Goal: Task Accomplishment & Management: Manage account settings

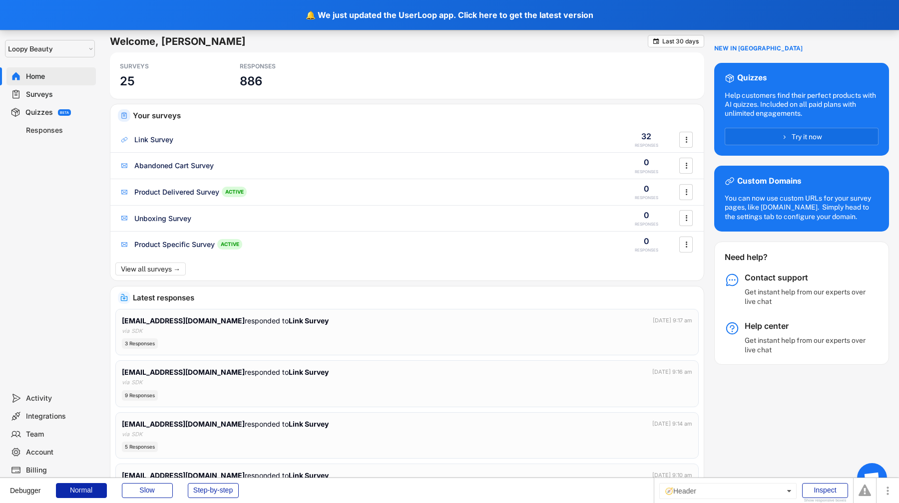
select select ""1348695171700984260__LOOKUP__1621425969652x687239840058835000""
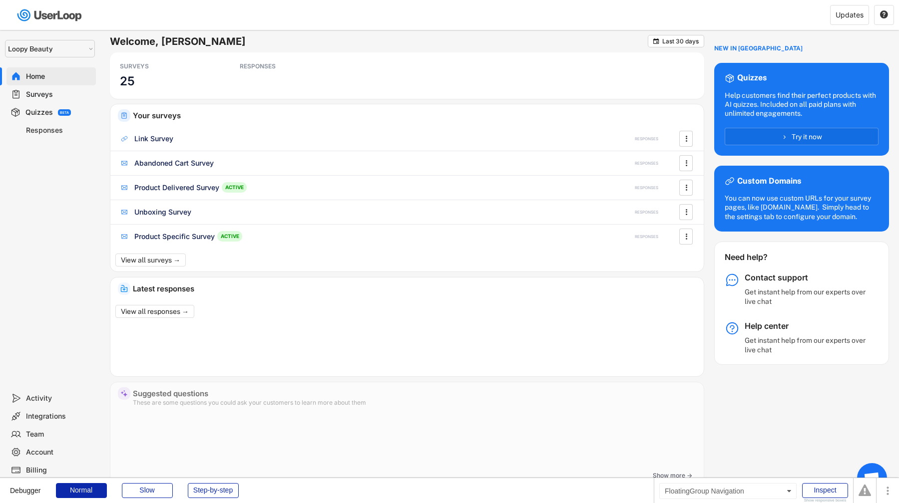
select select ""1348695171700984260__LOOKUP__1621425969652x687239840058835000""
click at [65, 450] on div "Account" at bounding box center [59, 452] width 66 height 9
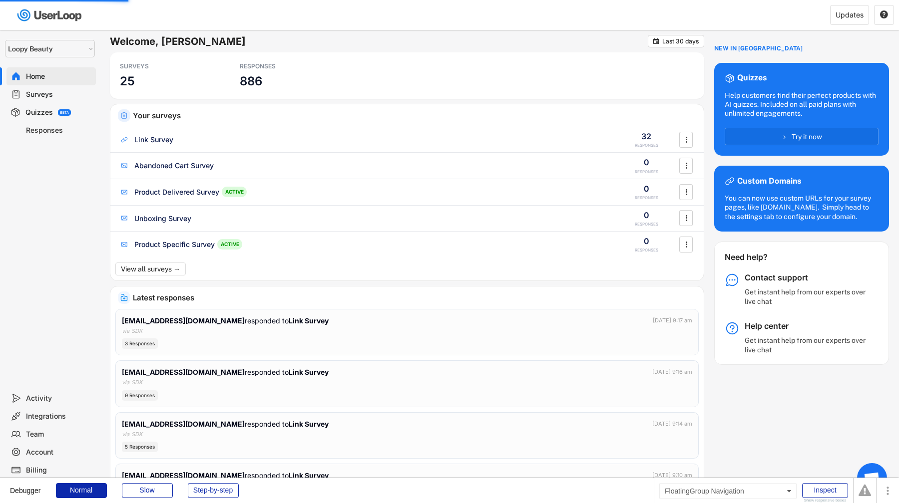
select select ""en""
select select ""no_throttling""
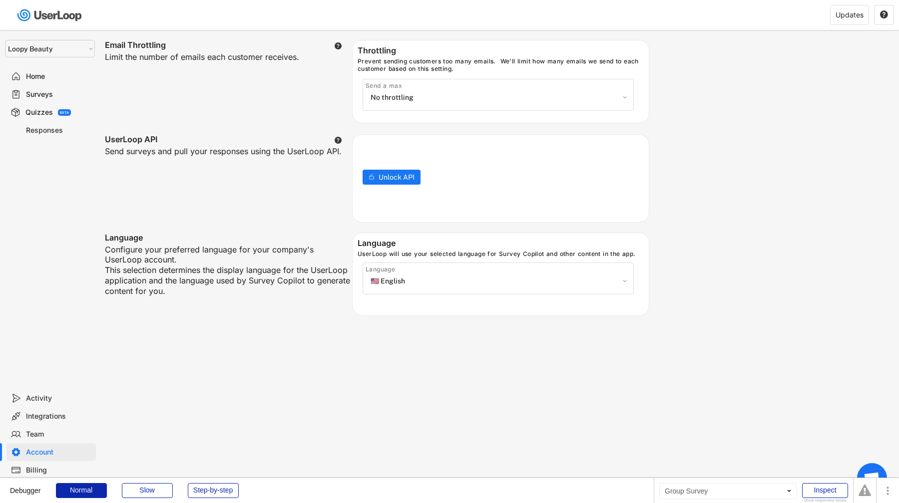
scroll to position [323, 0]
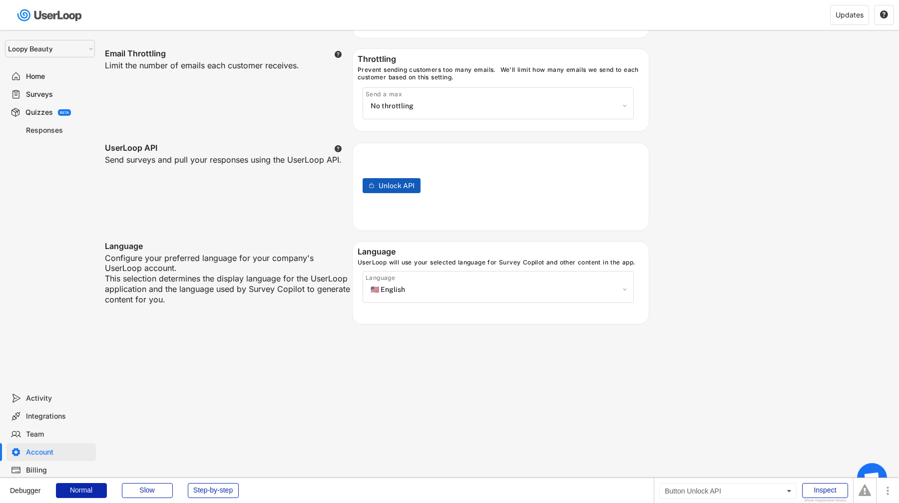
click at [391, 185] on span "Unlock API" at bounding box center [397, 185] width 36 height 7
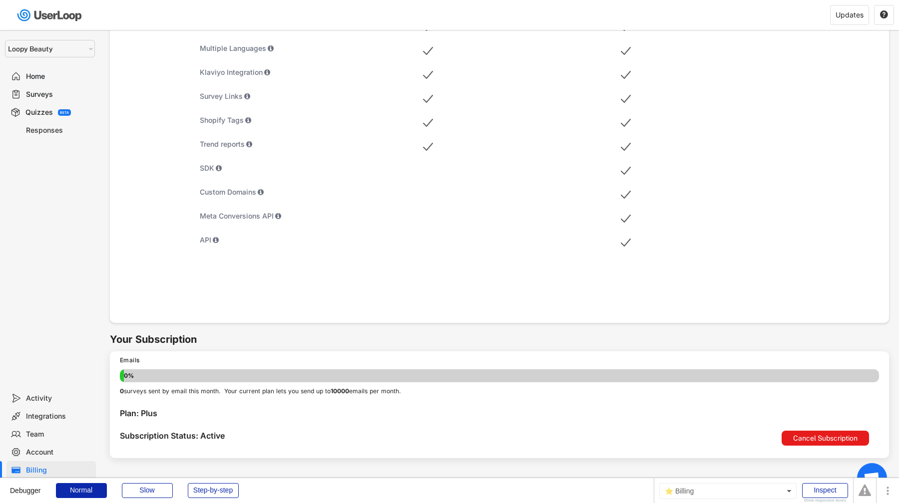
scroll to position [424, 0]
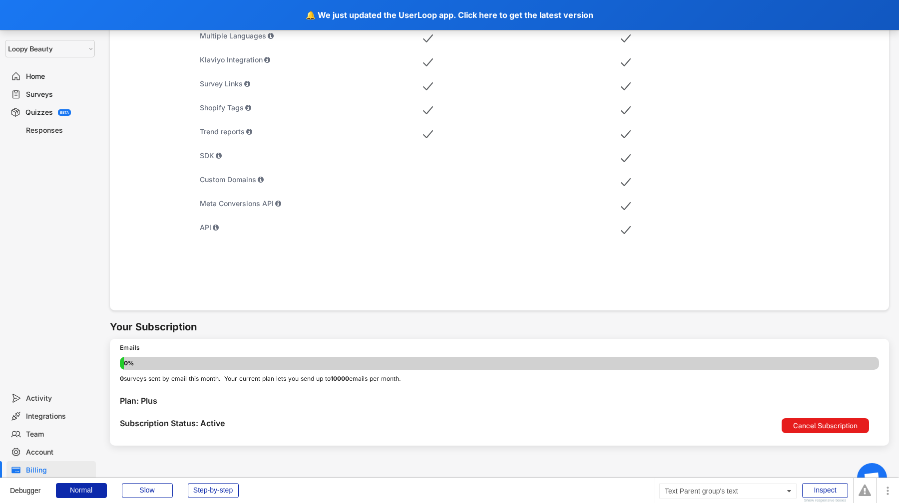
click at [43, 448] on div "Account" at bounding box center [59, 452] width 66 height 9
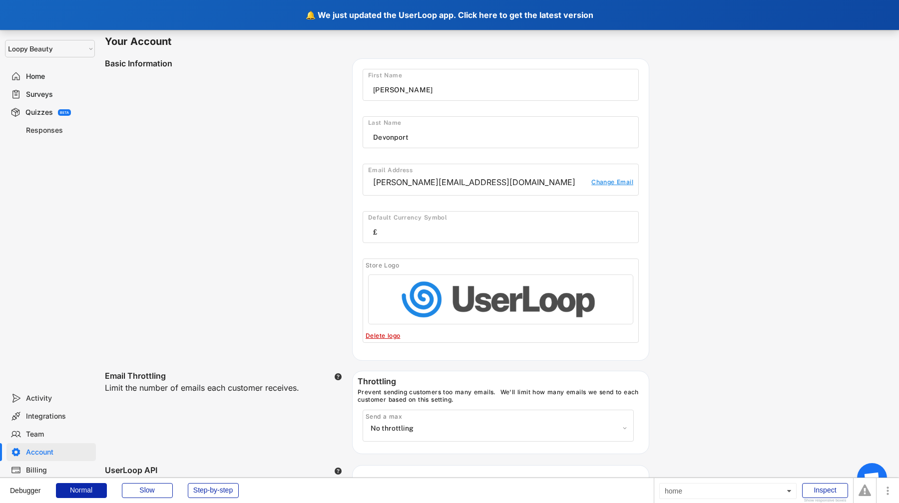
click at [274, 15] on div "🔔 We just updated the UserLoop app. Click here to get the latest version" at bounding box center [449, 15] width 899 height 30
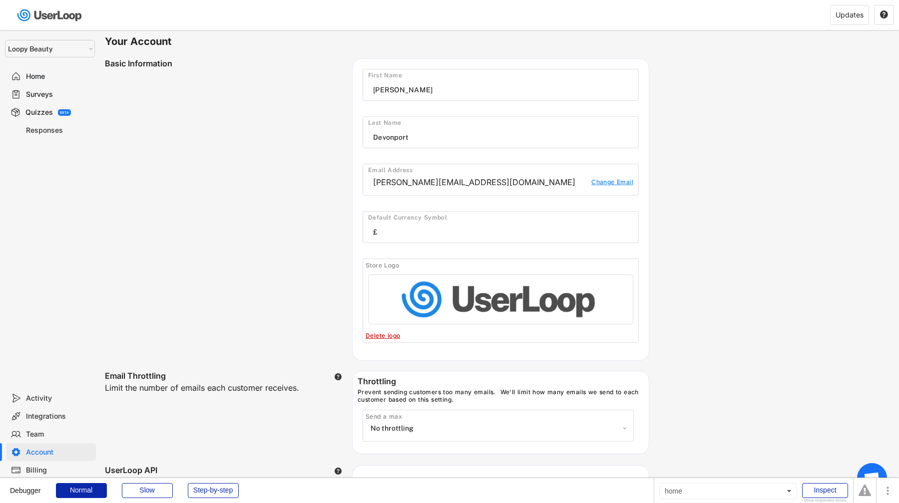
select select ""no_throttling""
select select ""en""
select select ""1348695171700984260__LOOKUP__1621425969652x687239840058835000""
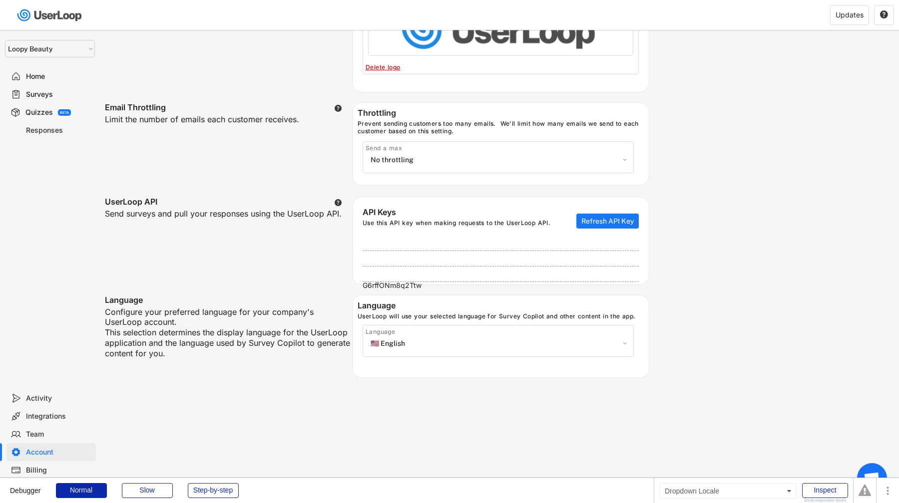
scroll to position [252, 0]
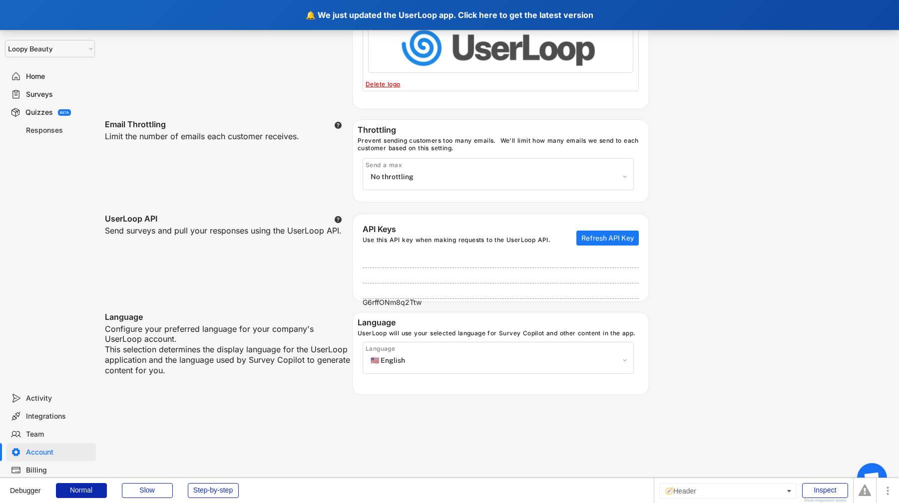
click at [200, 13] on div "🔔 We just updated the UserLoop app. Click here to get the latest version" at bounding box center [449, 15] width 899 height 30
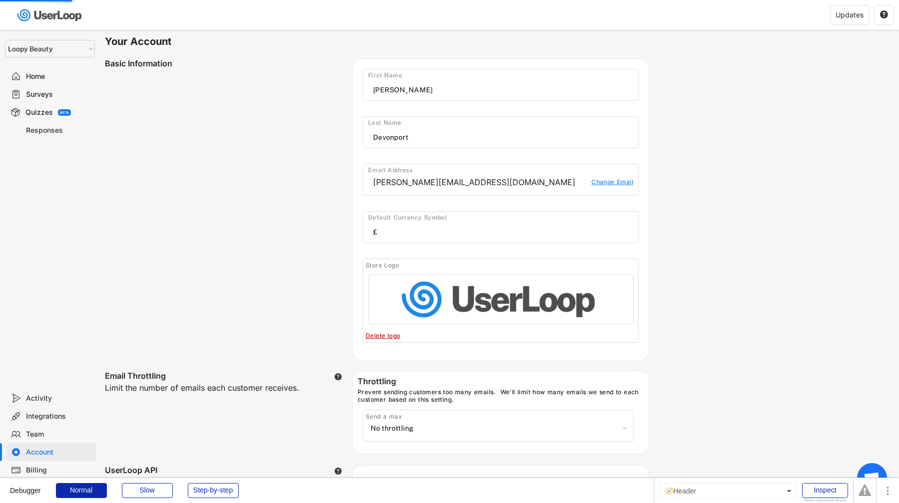
select select ""no_throttling""
select select ""en""
select select ""1348695171700984260__LOOKUP__1621425969652x687239840058835000""
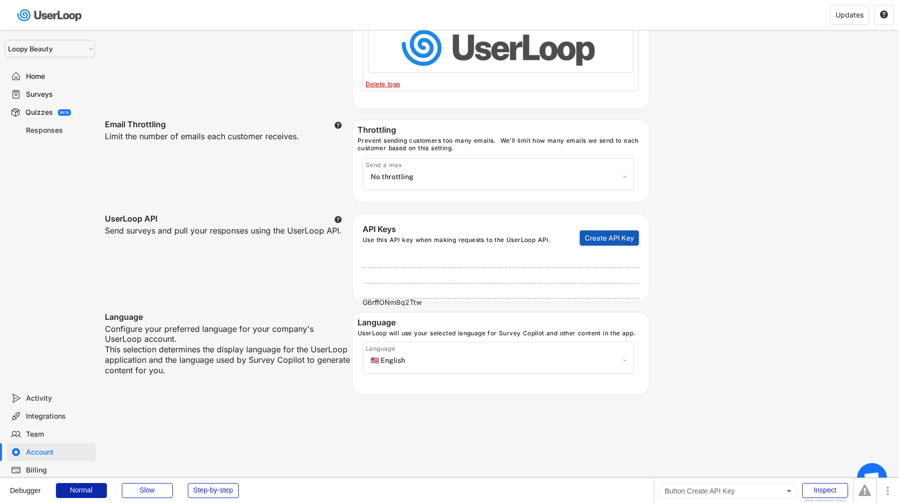
click at [611, 241] on button "Create API Key" at bounding box center [609, 238] width 59 height 15
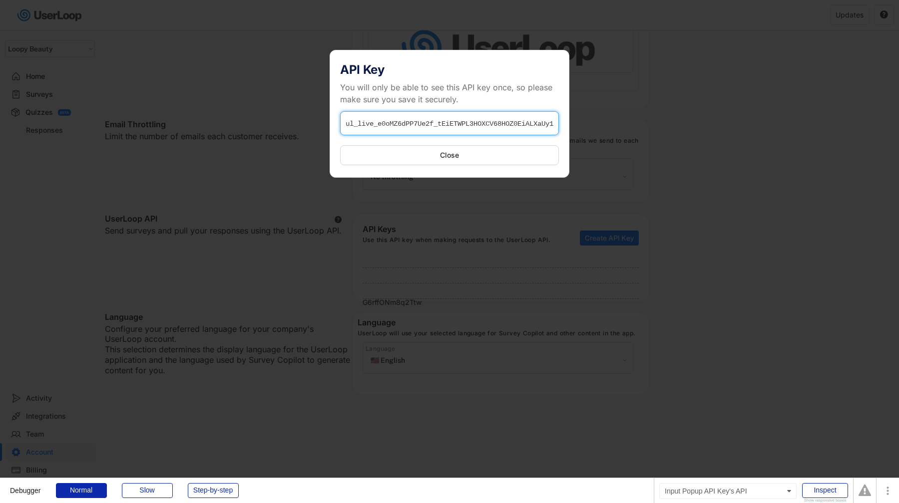
click at [516, 123] on input "input" at bounding box center [449, 123] width 219 height 24
click at [512, 155] on button "Close" at bounding box center [449, 155] width 219 height 20
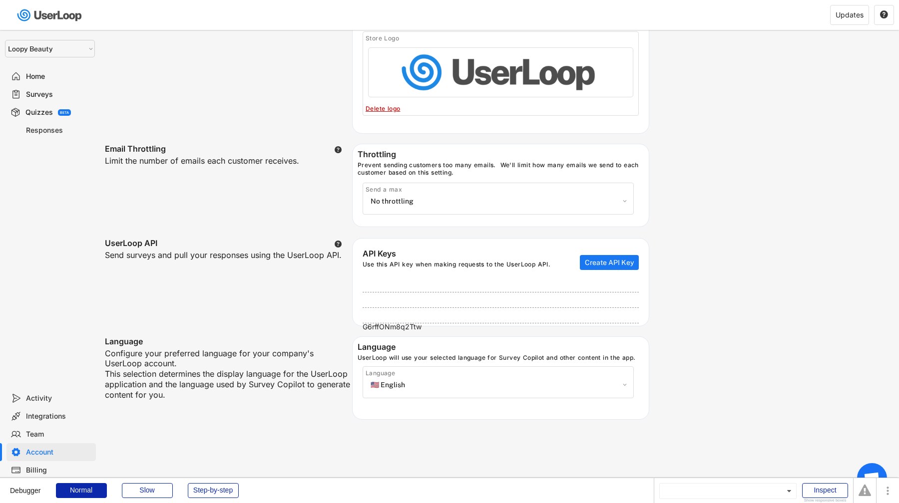
scroll to position [219, 0]
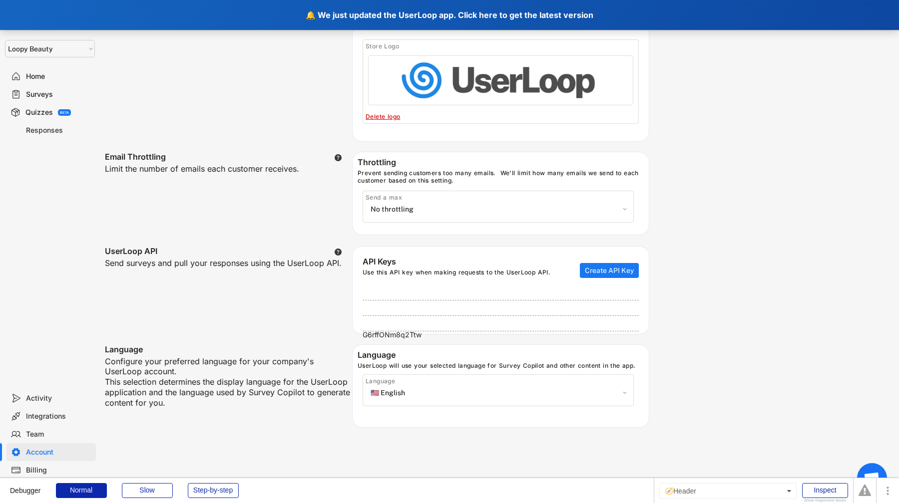
click at [204, 24] on div "🔔 We just updated the UserLoop app. Click here to get the latest version" at bounding box center [449, 15] width 899 height 30
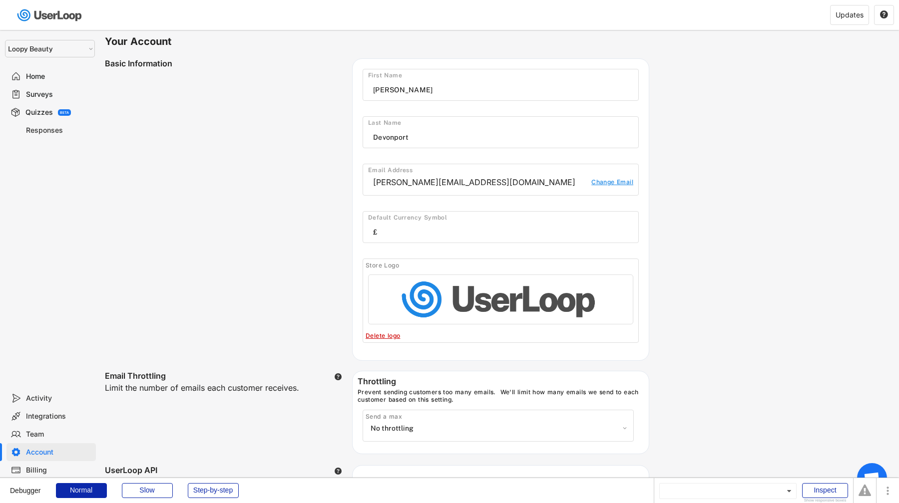
select select ""no_throttling""
select select ""en""
select select ""1348695171700984260__LOOKUP__1621425969652x687239840058835000""
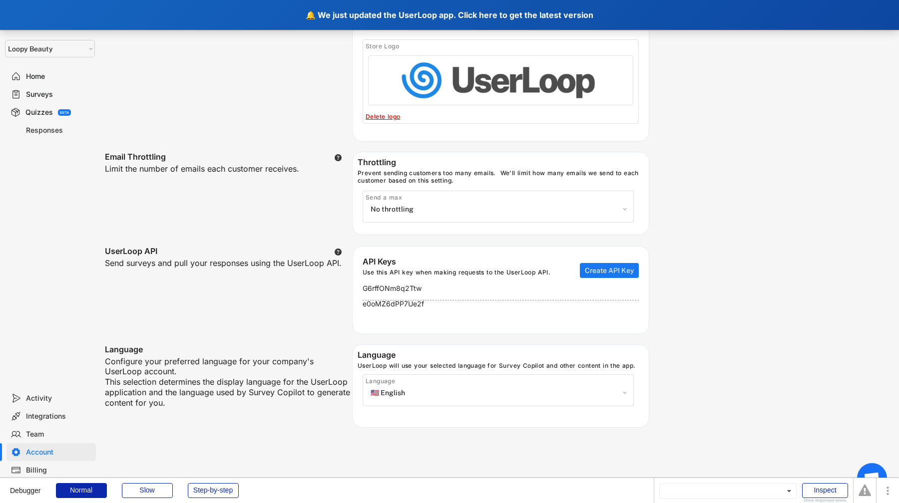
click at [196, 16] on div "🔔 We just updated the UserLoop app. Click here to get the latest version" at bounding box center [449, 15] width 899 height 30
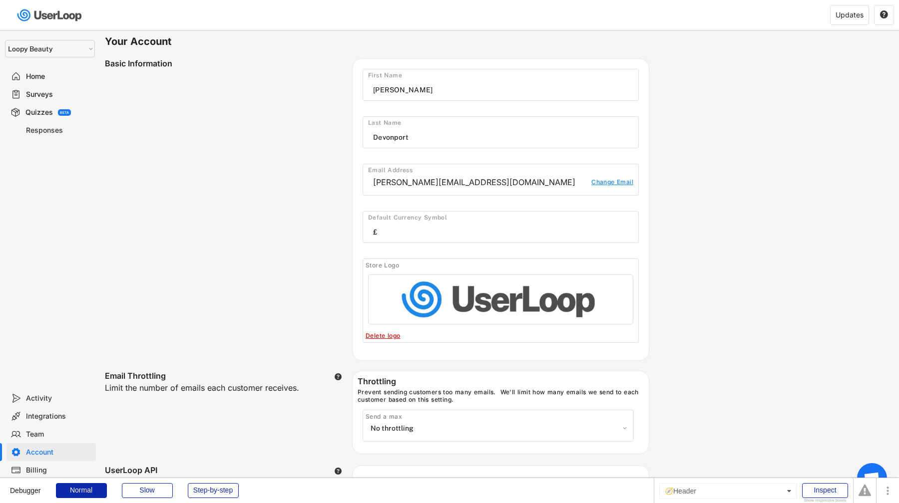
select select ""no_throttling""
select select ""en""
select select ""1348695171700984260__LOOKUP__1621425969652x687239840058835000""
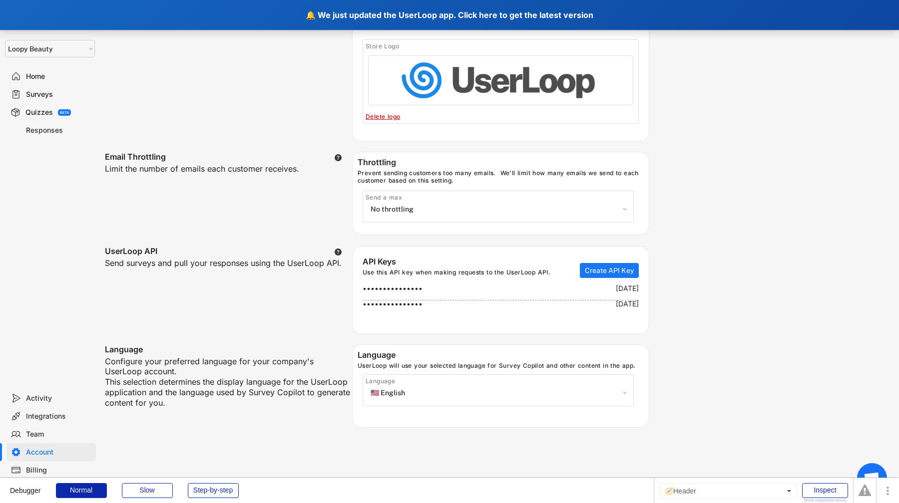
click at [209, 19] on div "🔔 We just updated the UserLoop app. Click here to get the latest version" at bounding box center [449, 15] width 899 height 30
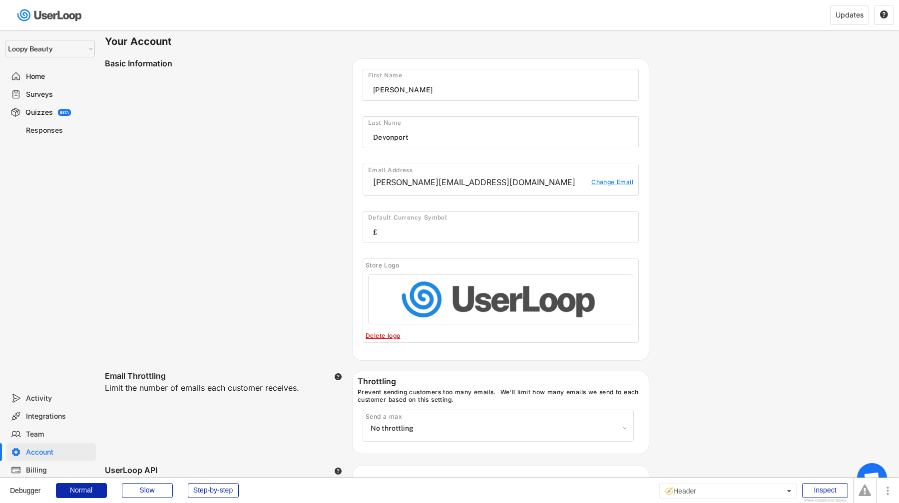
select select ""no_throttling""
select select ""en""
select select ""1348695171700984260__LOOKUP__1621425969652x687239840058835000""
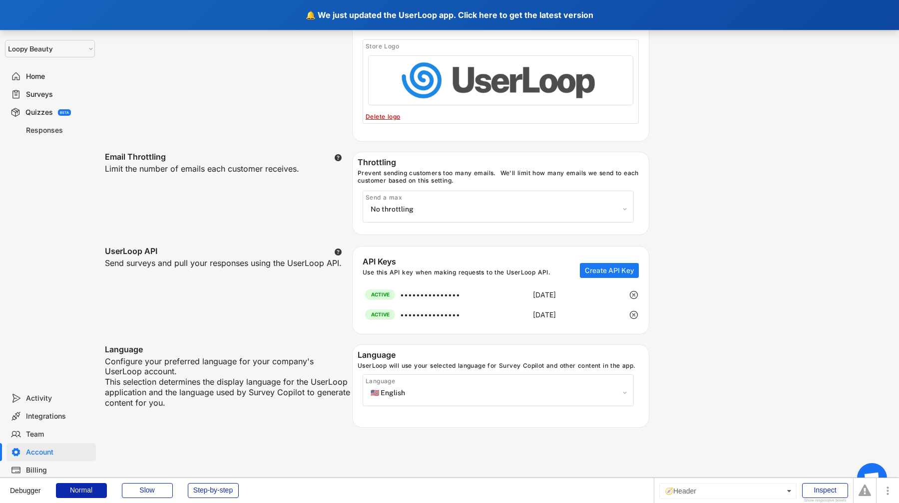
click at [185, 14] on div "🔔 We just updated the UserLoop app. Click here to get the latest version" at bounding box center [449, 15] width 899 height 30
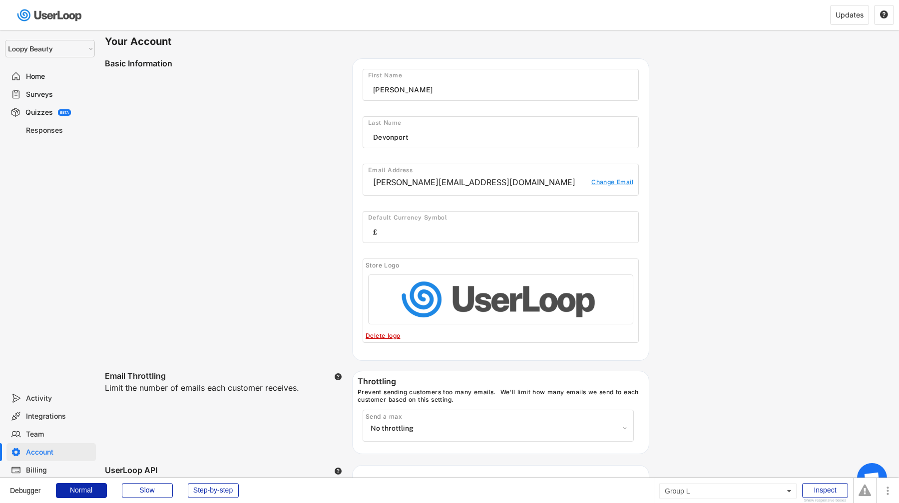
select select ""no_throttling""
select select ""en""
select select ""1348695171700984260__LOOKUP__1621425969652x687239840058835000""
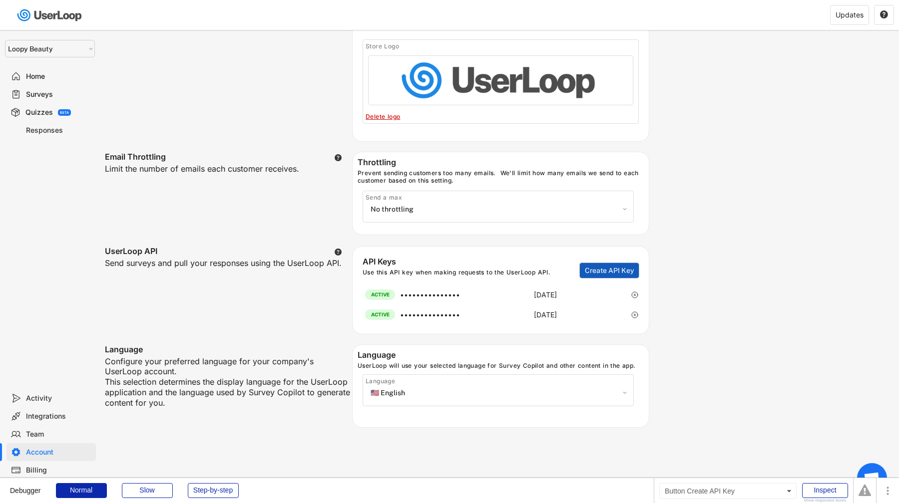
click at [625, 275] on button "Create API Key" at bounding box center [609, 270] width 59 height 15
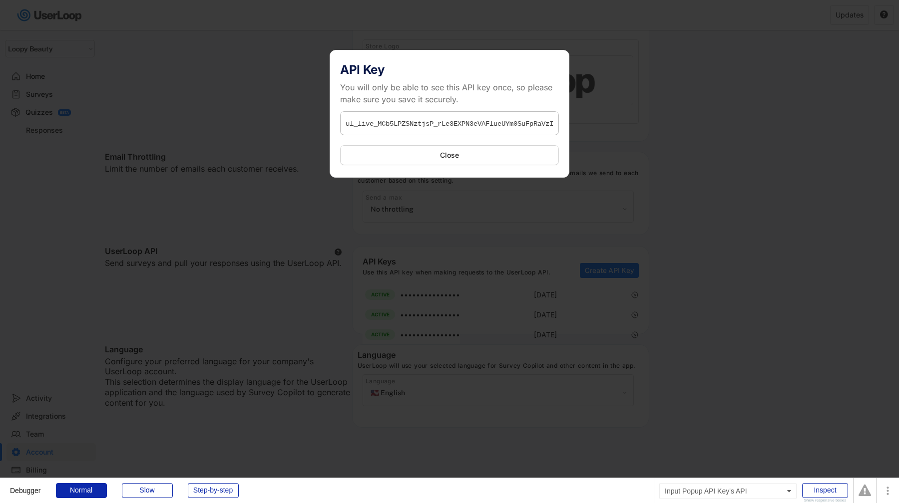
click at [452, 123] on input "input" at bounding box center [449, 123] width 219 height 24
click at [460, 158] on button "Close" at bounding box center [449, 155] width 219 height 20
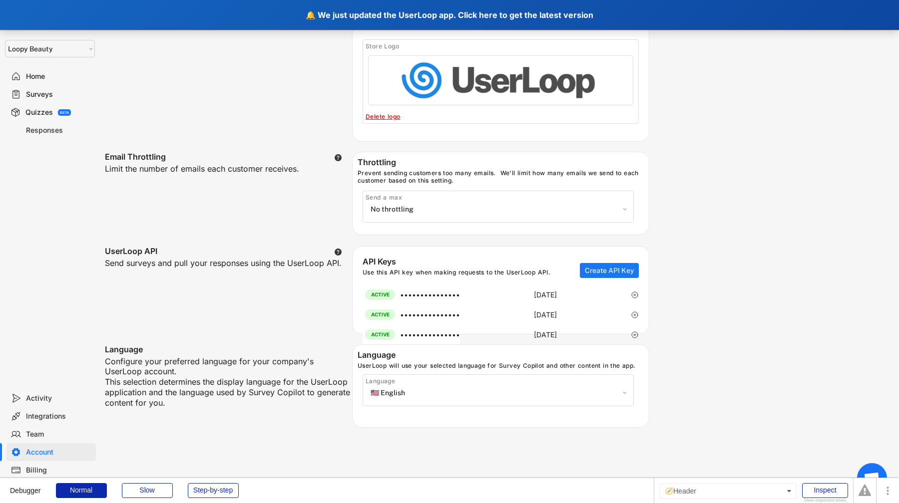
click at [211, 9] on div "🔔 We just updated the UserLoop app. Click here to get the latest version" at bounding box center [449, 15] width 899 height 30
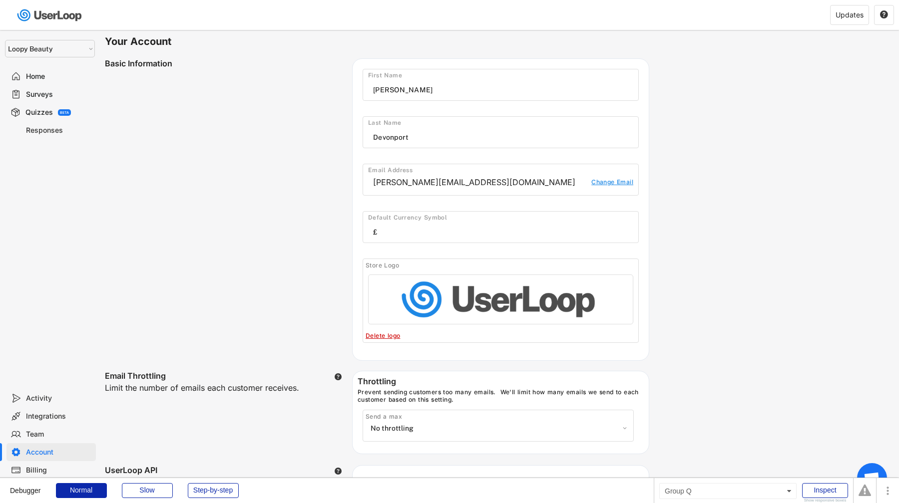
select select ""no_throttling""
select select ""en""
select select ""1348695171700984260__LOOKUP__1621425969652x687239840058835000""
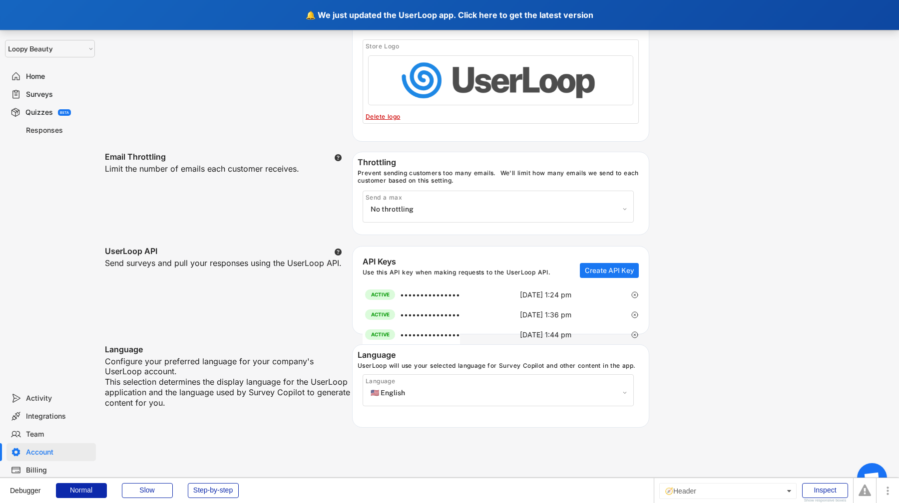
click at [218, 13] on div "🔔 We just updated the UserLoop app. Click here to get the latest version" at bounding box center [449, 15] width 899 height 30
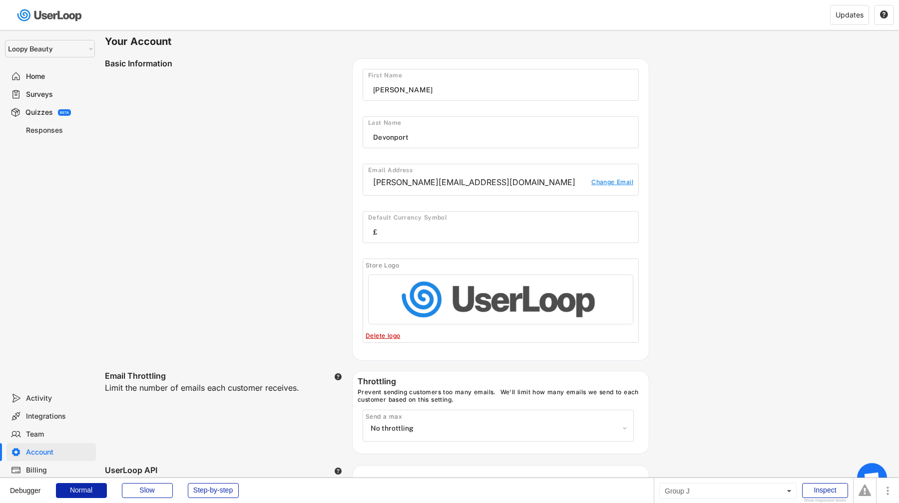
select select ""no_throttling""
select select ""en""
select select ""1348695171700984260__LOOKUP__1621425969652x687239840058835000""
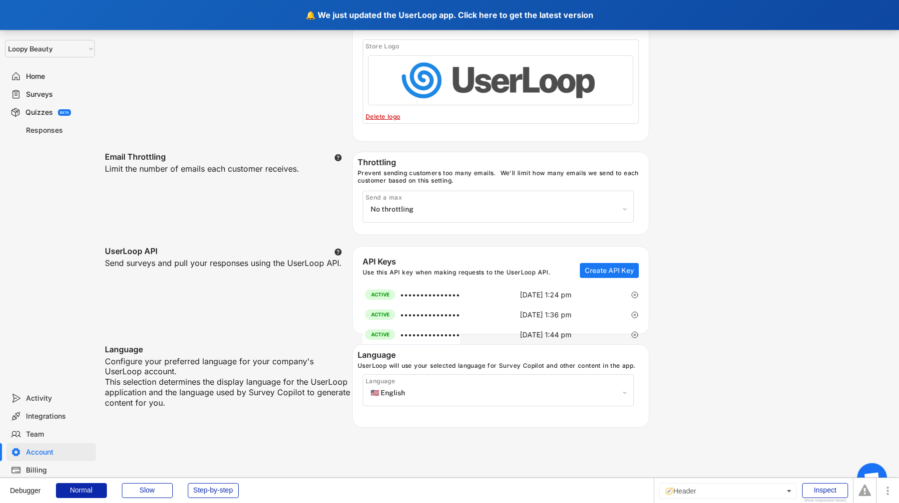
click at [216, 17] on div "🔔 We just updated the UserLoop app. Click here to get the latest version" at bounding box center [449, 15] width 899 height 30
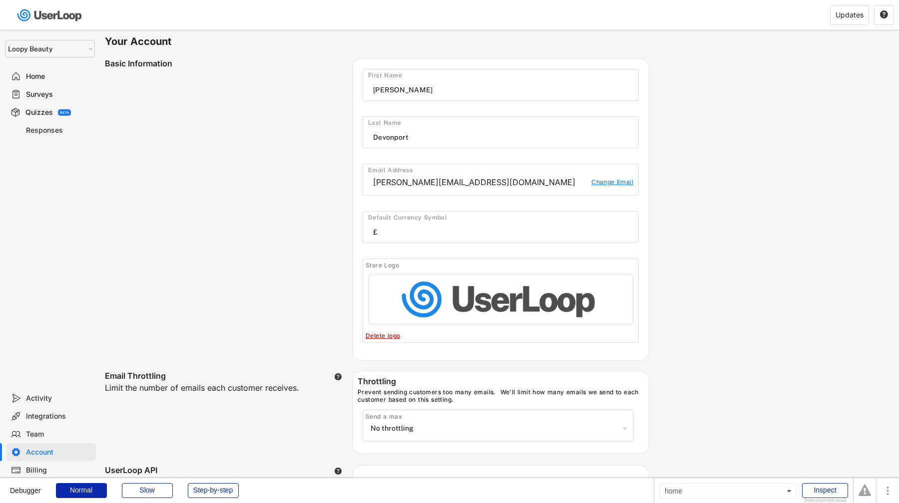
select select ""no_throttling""
select select ""en""
select select ""1348695171700984260__LOOKUP__1621425969652x687239840058835000""
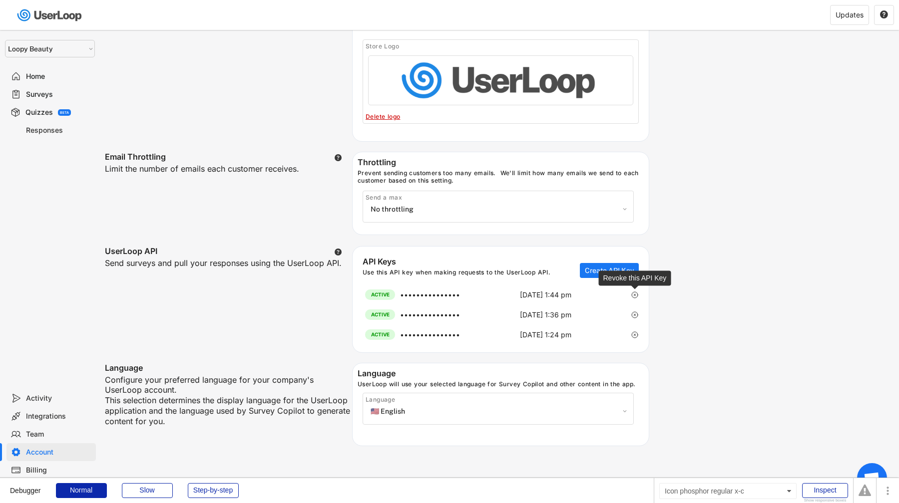
click at [636, 293] on icon at bounding box center [635, 295] width 8 height 8
click at [337, 252] on text "" at bounding box center [338, 252] width 7 height 8
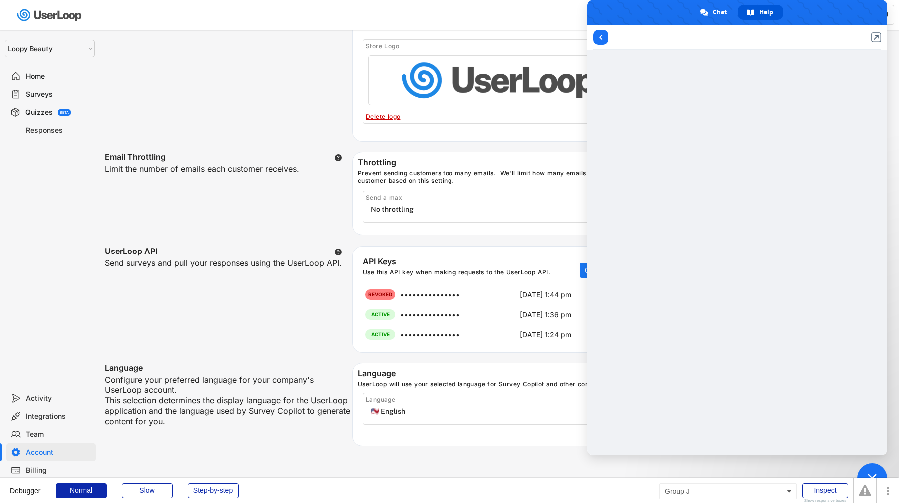
click at [319, 233] on div "Email Throttling  Limit the number of emails each customer receives. Throttlin…" at bounding box center [377, 194] width 544 height 84
click at [870, 467] on span "Close chat" at bounding box center [872, 478] width 30 height 30
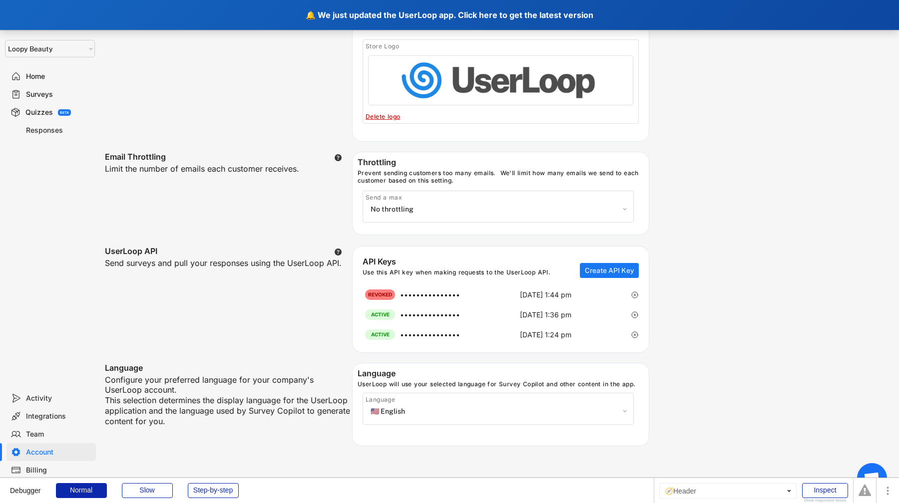
click at [202, 15] on div "🔔 We just updated the UserLoop app. Click here to get the latest version" at bounding box center [449, 15] width 899 height 30
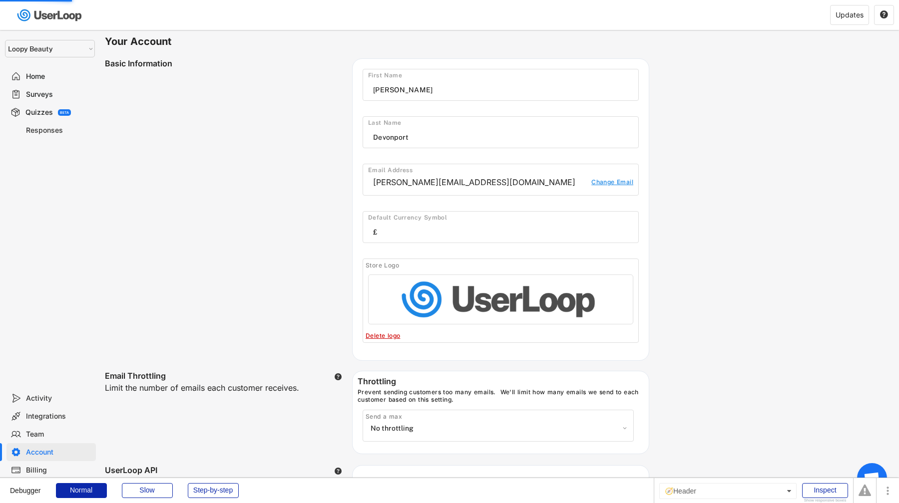
select select ""no_throttling""
select select ""en""
select select ""1348695171700984260__LOOKUP__1621425969652x687239840058835000""
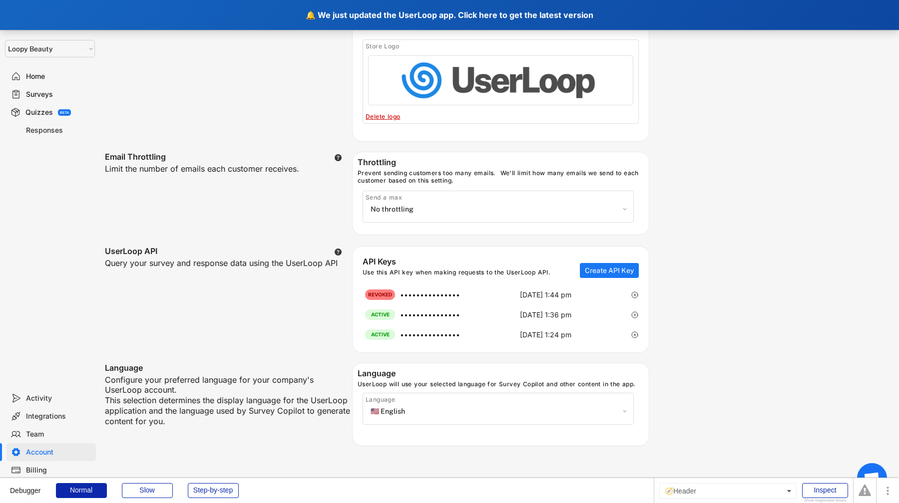
click at [190, 14] on div "🔔 We just updated the UserLoop app. Click here to get the latest version" at bounding box center [449, 15] width 899 height 30
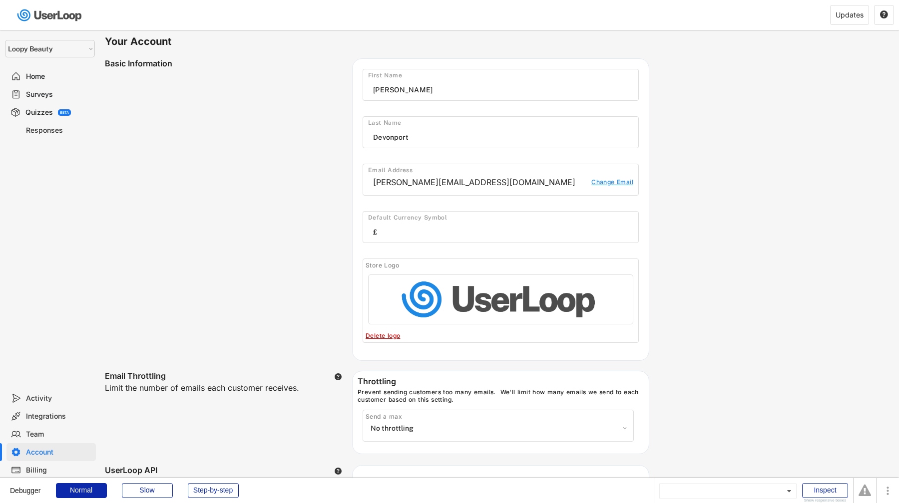
select select ""no_throttling""
select select ""en""
select select ""1348695171700984260__LOOKUP__1621425969652x687239840058835000""
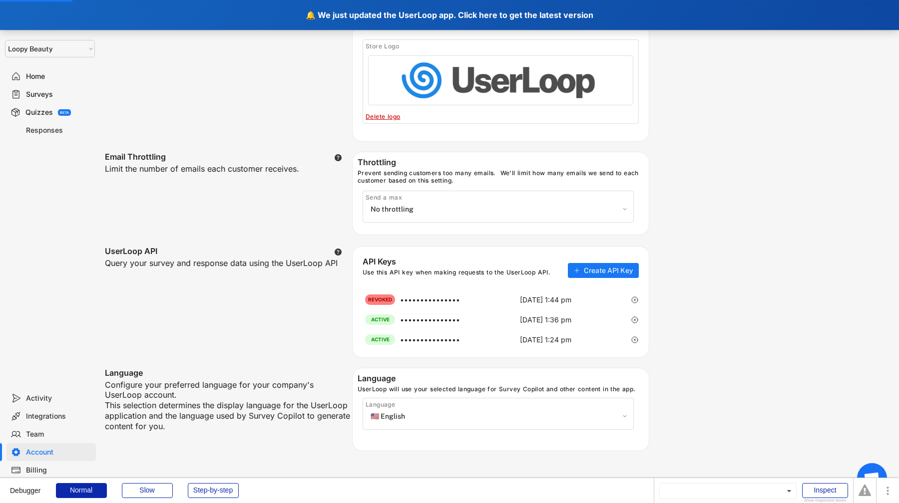
click at [191, 13] on div "🔔 We just updated the UserLoop app. Click here to get the latest version" at bounding box center [449, 15] width 899 height 30
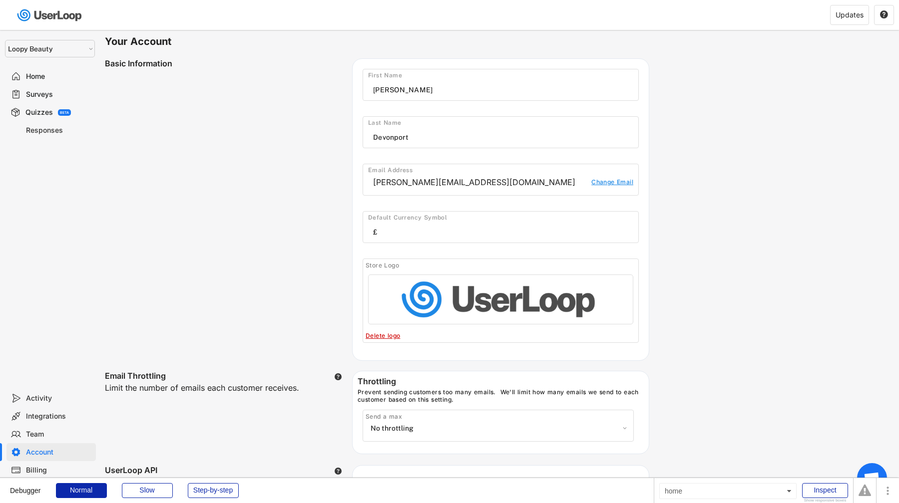
select select ""no_throttling""
select select ""en""
select select ""1348695171700984260__LOOKUP__1621425969652x687239840058835000""
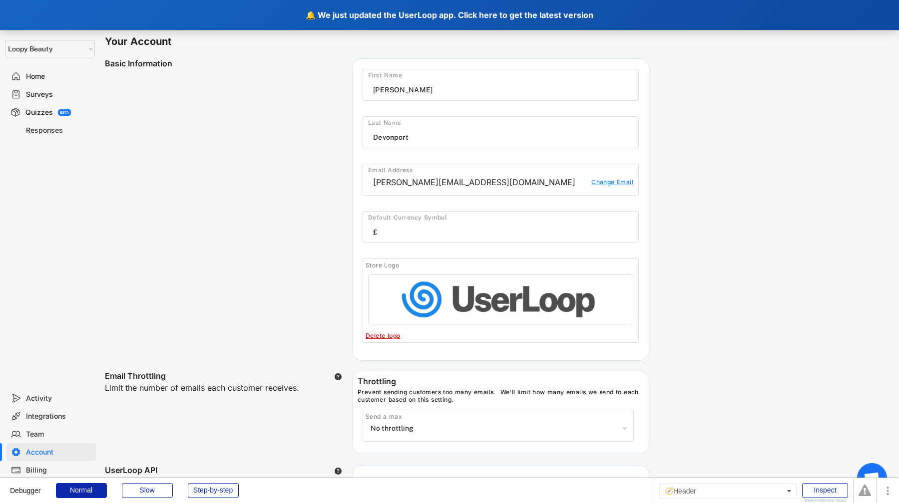
click at [207, 26] on div "🔔 We just updated the UserLoop app. Click here to get the latest version" at bounding box center [449, 15] width 899 height 30
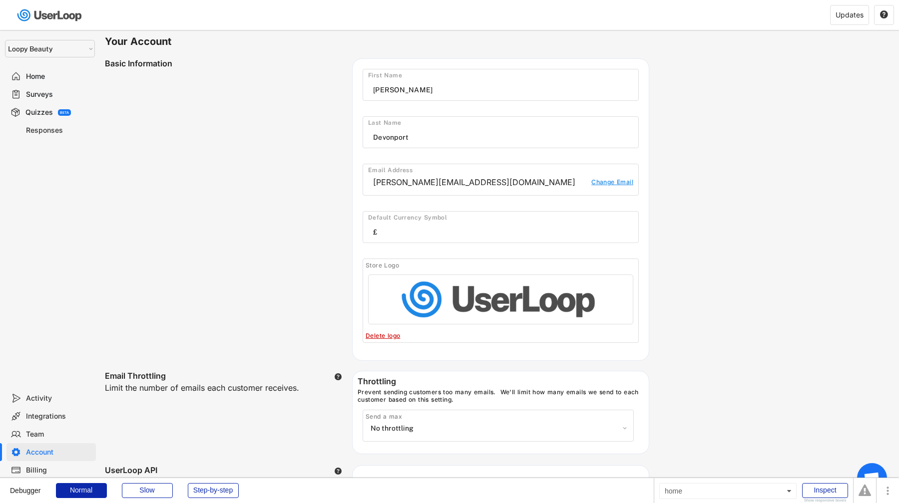
select select ""no_throttling""
select select ""en""
select select ""1348695171700984260__LOOKUP__1621425969652x687239840058835000""
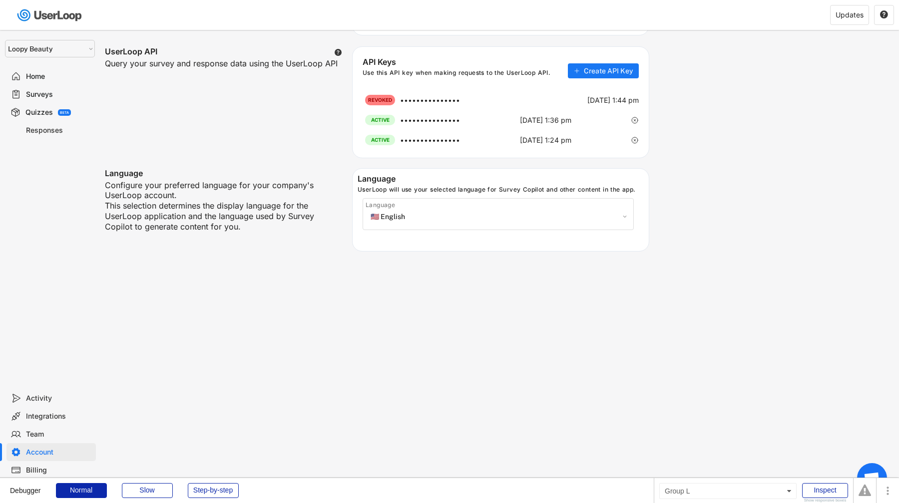
scroll to position [418, 0]
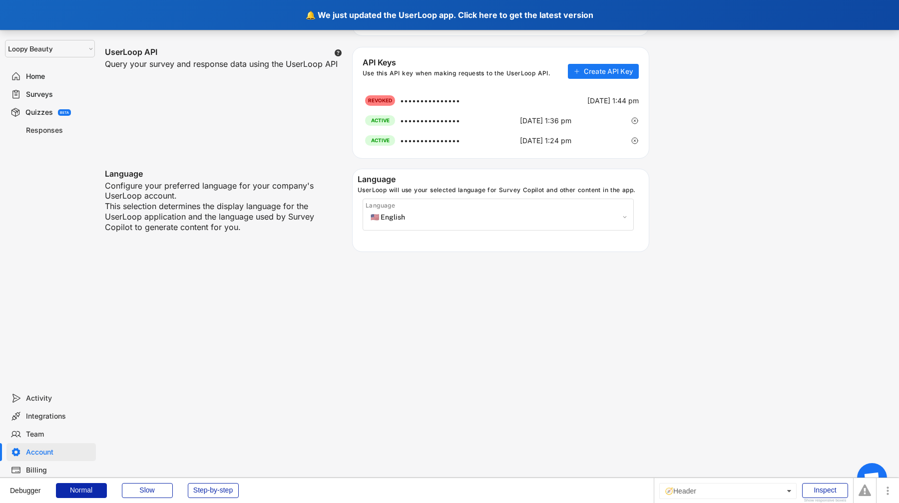
click at [198, 17] on div "🔔 We just updated the UserLoop app. Click here to get the latest version" at bounding box center [449, 15] width 899 height 30
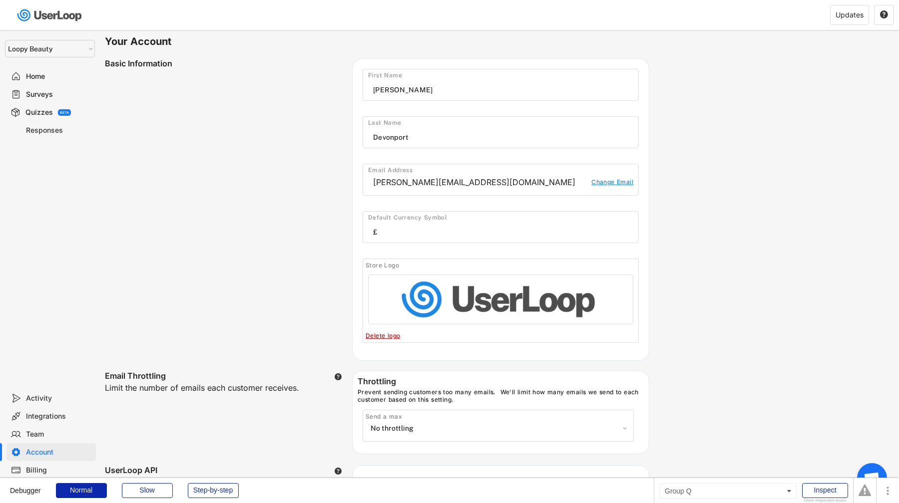
select select ""no_throttling""
select select ""en""
select select ""1348695171700984260__LOOKUP__1621425969652x687239840058835000""
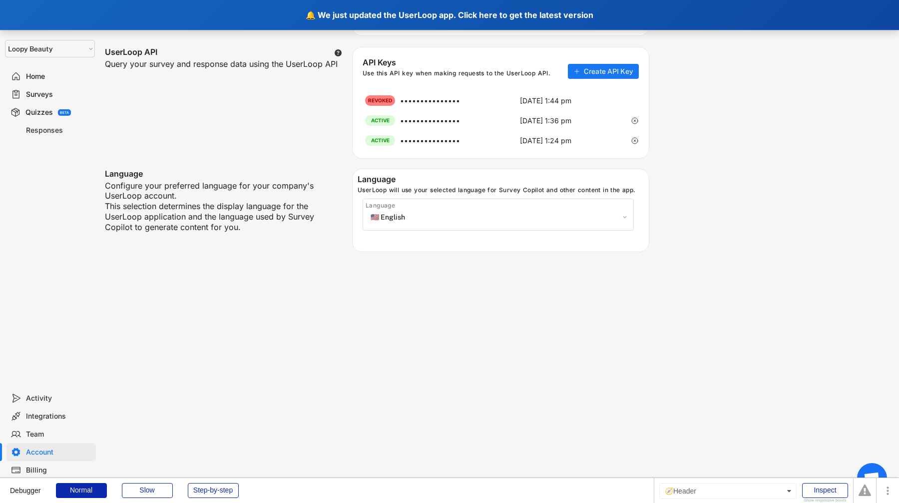
click at [213, 29] on div "🔔 We just updated the UserLoop app. Click here to get the latest version" at bounding box center [449, 15] width 899 height 30
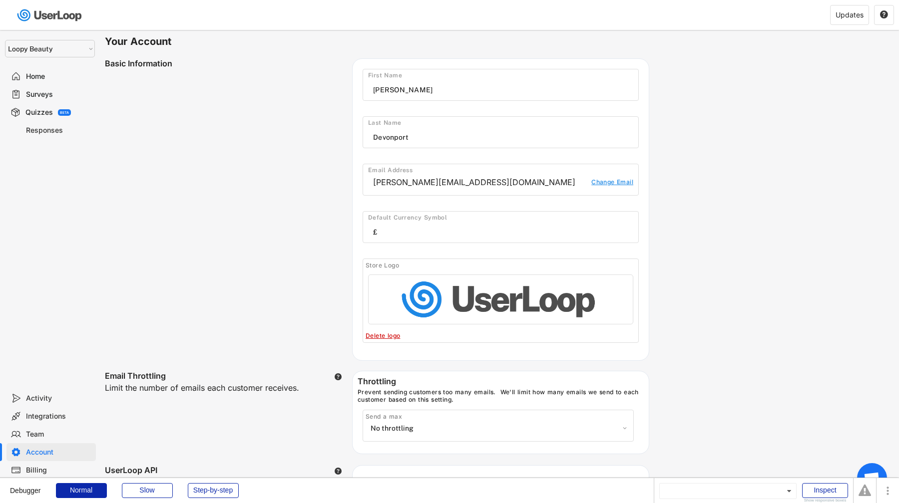
select select ""no_throttling""
select select ""en""
select select ""1348695171700984260__LOOKUP__1621425969652x687239840058835000""
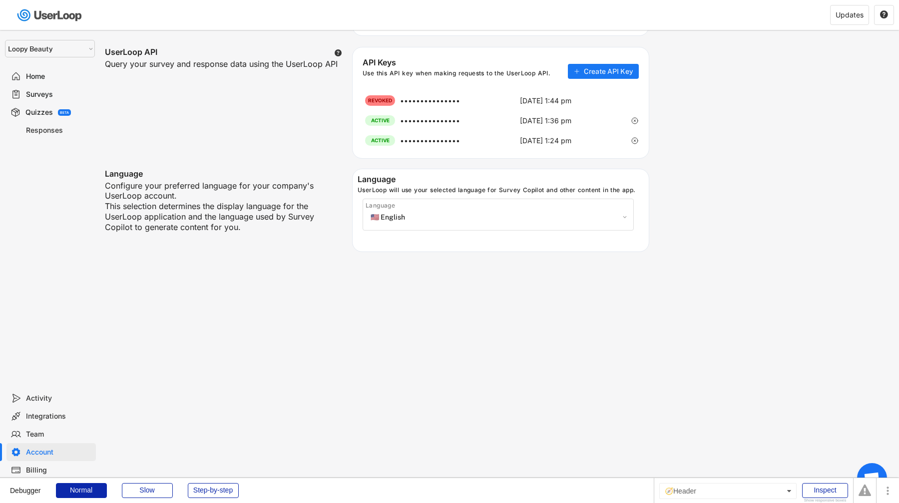
scroll to position [418, 0]
